Goal: Use online tool/utility

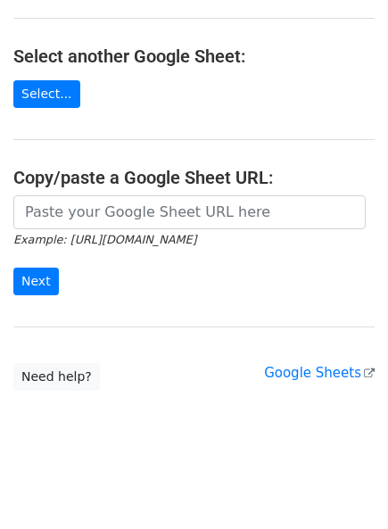
scroll to position [298, 0]
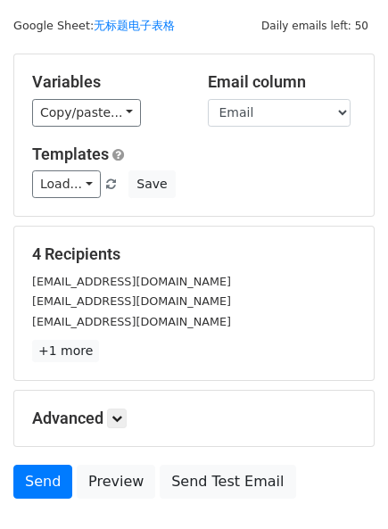
scroll to position [43, 0]
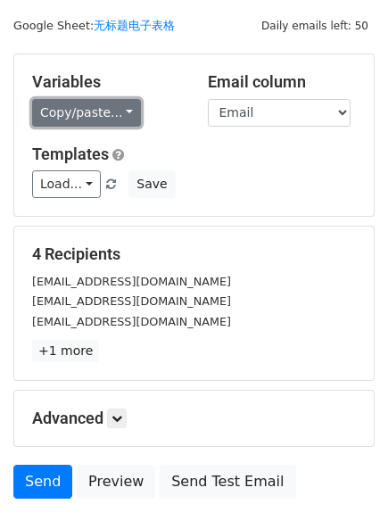
click at [100, 102] on link "Copy/paste..." at bounding box center [86, 113] width 109 height 28
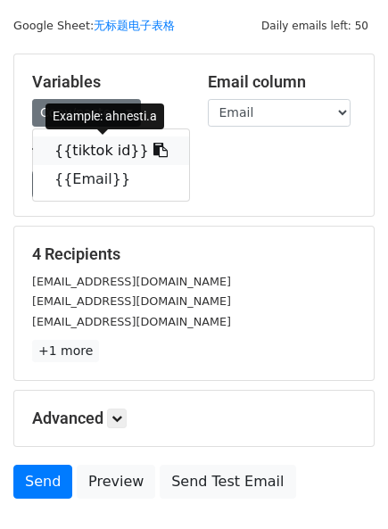
click at [153, 144] on icon at bounding box center [160, 150] width 14 height 14
